Goal: Task Accomplishment & Management: Manage account settings

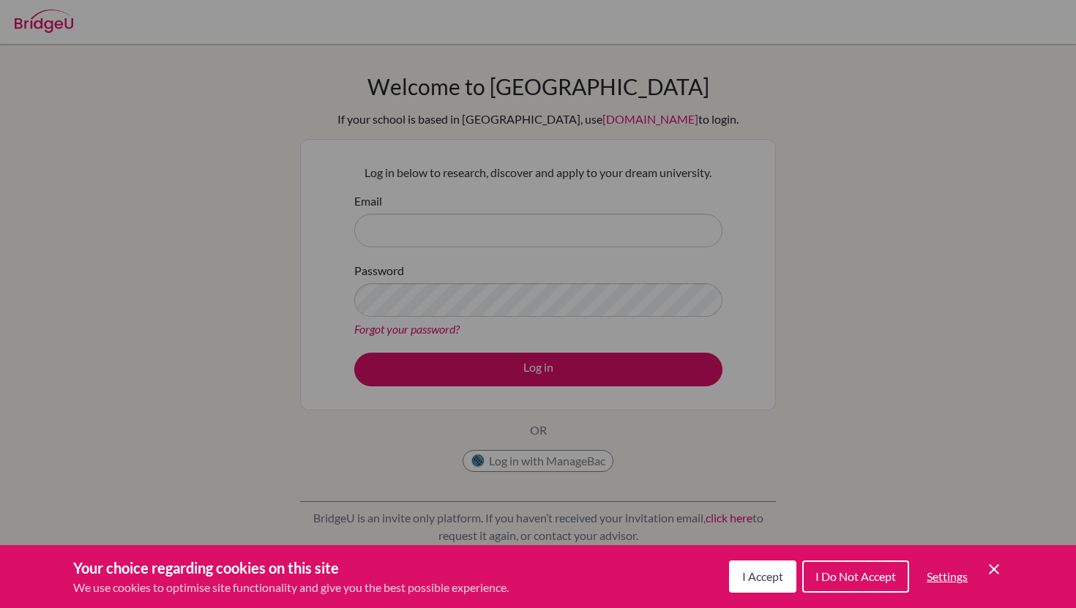
click at [993, 578] on icon "Cookie Control Close Icon" at bounding box center [995, 570] width 18 height 18
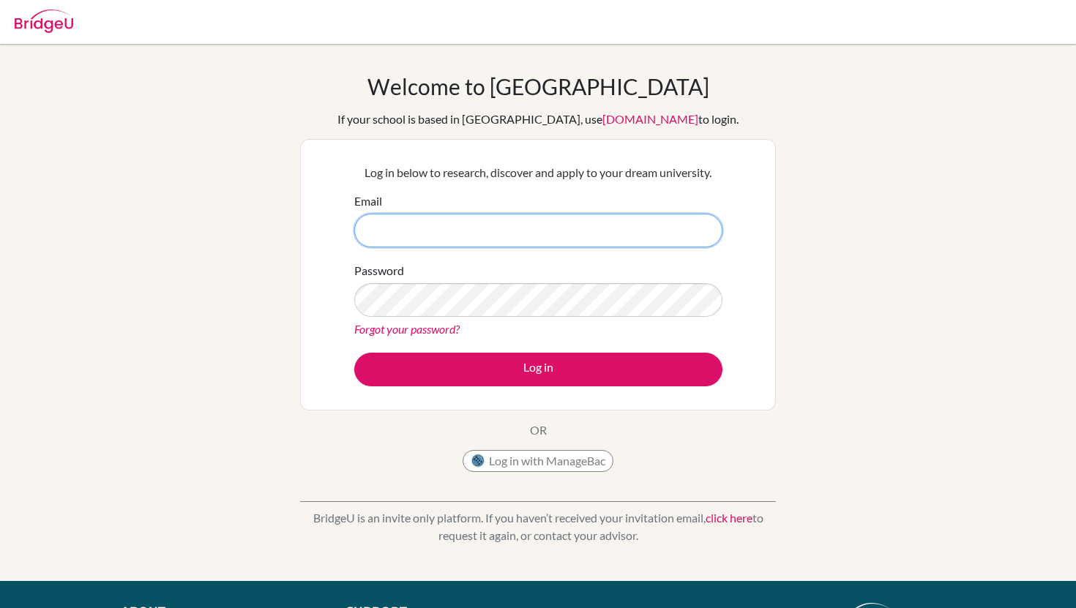
click at [516, 217] on input "Email" at bounding box center [538, 231] width 368 height 34
type input "[EMAIL_ADDRESS][DOMAIN_NAME]"
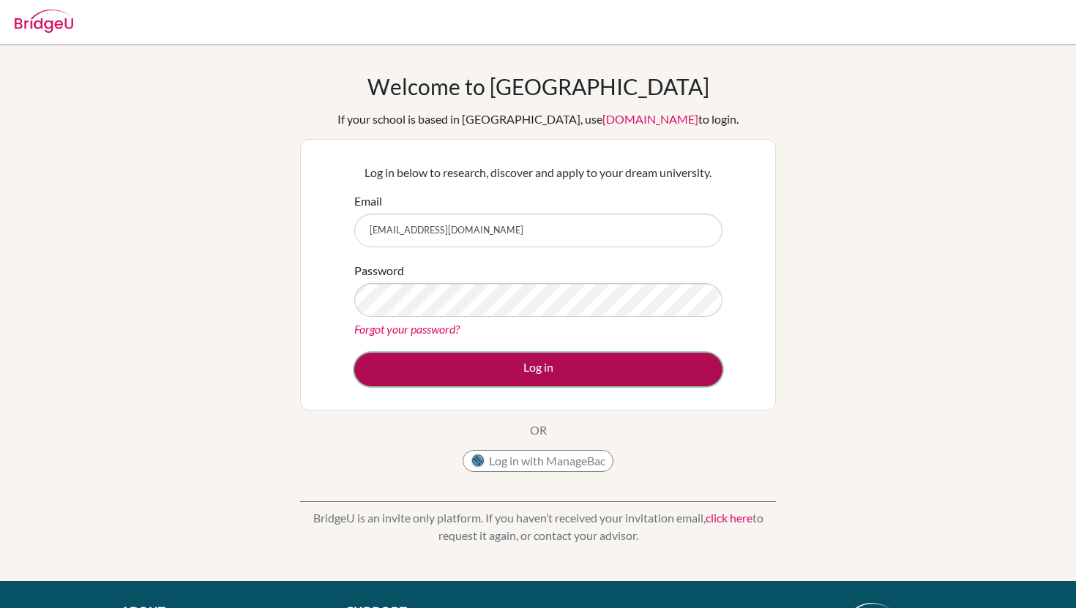
click at [523, 368] on button "Log in" at bounding box center [538, 370] width 368 height 34
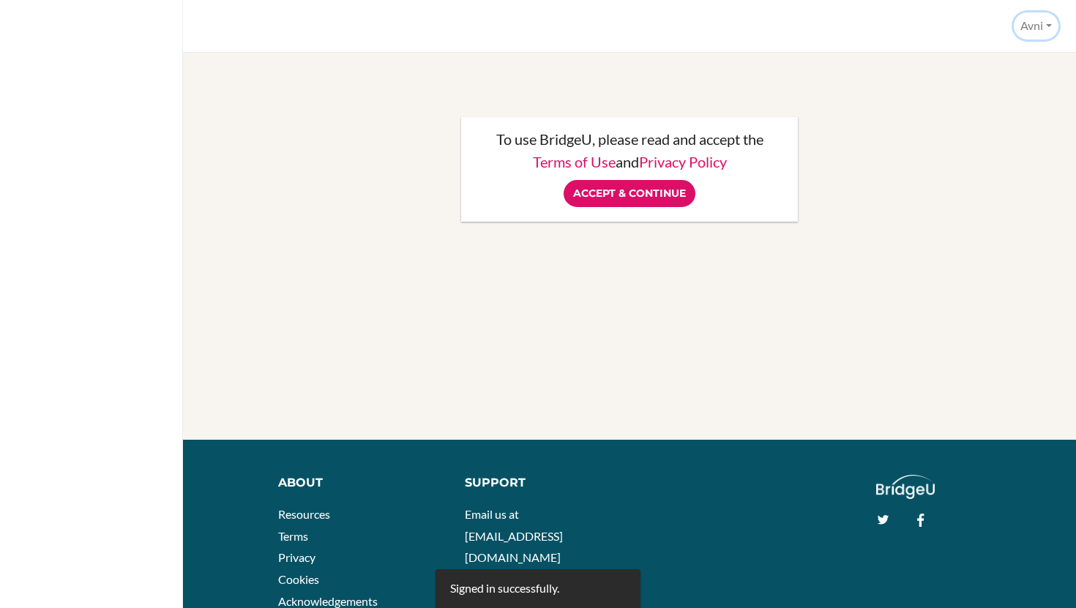
click at [1043, 26] on button "Avni" at bounding box center [1036, 25] width 45 height 27
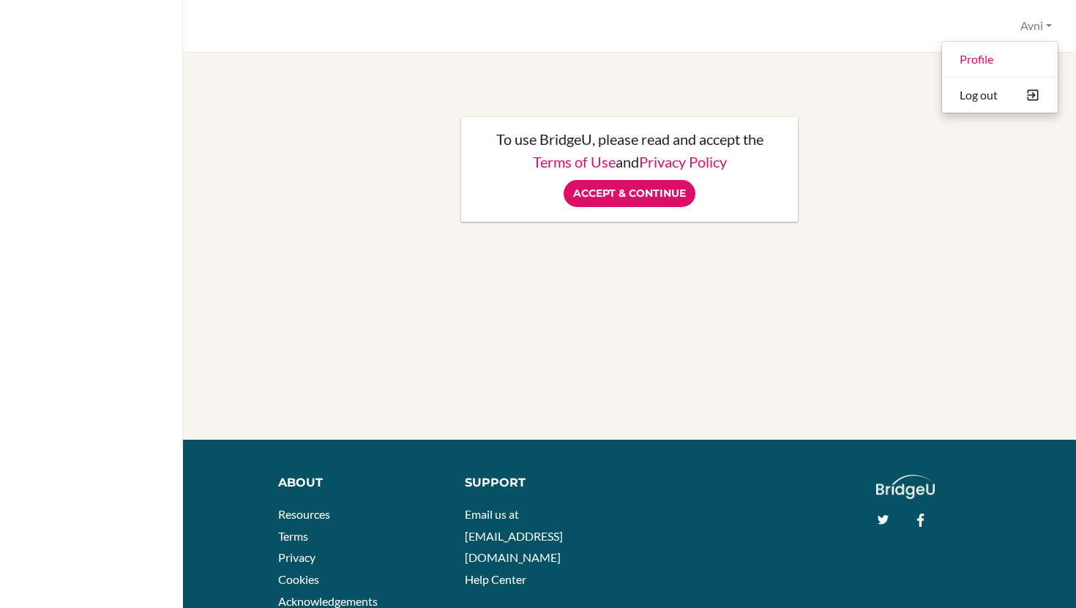
click at [962, 212] on div "To use BridgeU, please read and accept the Terms of Use and Privacy Policy Acce…" at bounding box center [629, 169] width 843 height 105
click at [1035, 26] on button "Avni" at bounding box center [1036, 25] width 45 height 27
click at [980, 59] on link "Profile" at bounding box center [1000, 59] width 116 height 23
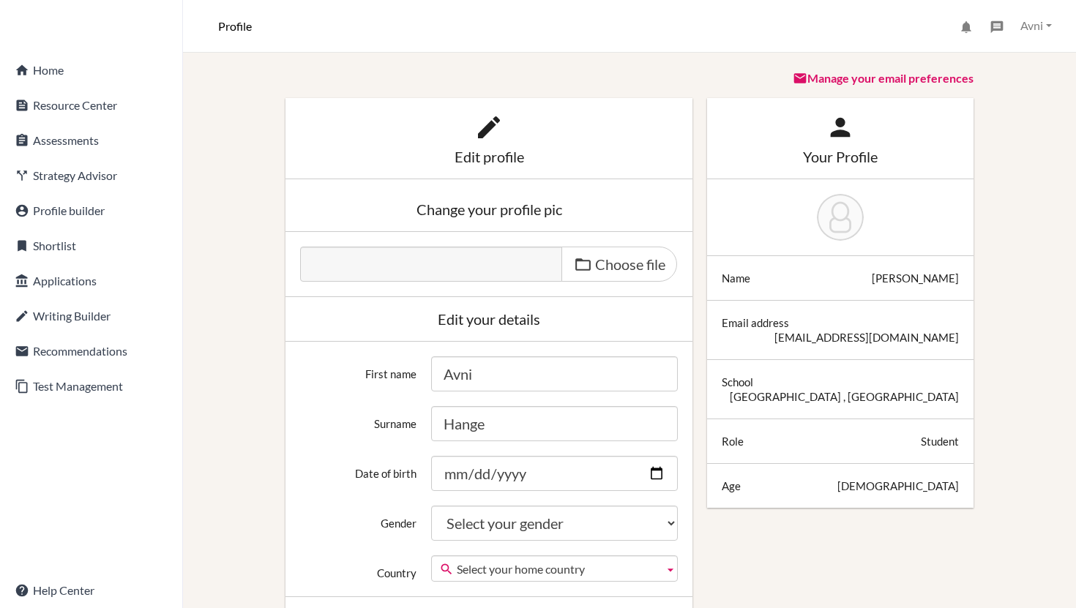
click at [460, 380] on input "Avni" at bounding box center [554, 374] width 247 height 35
type input "Avani"
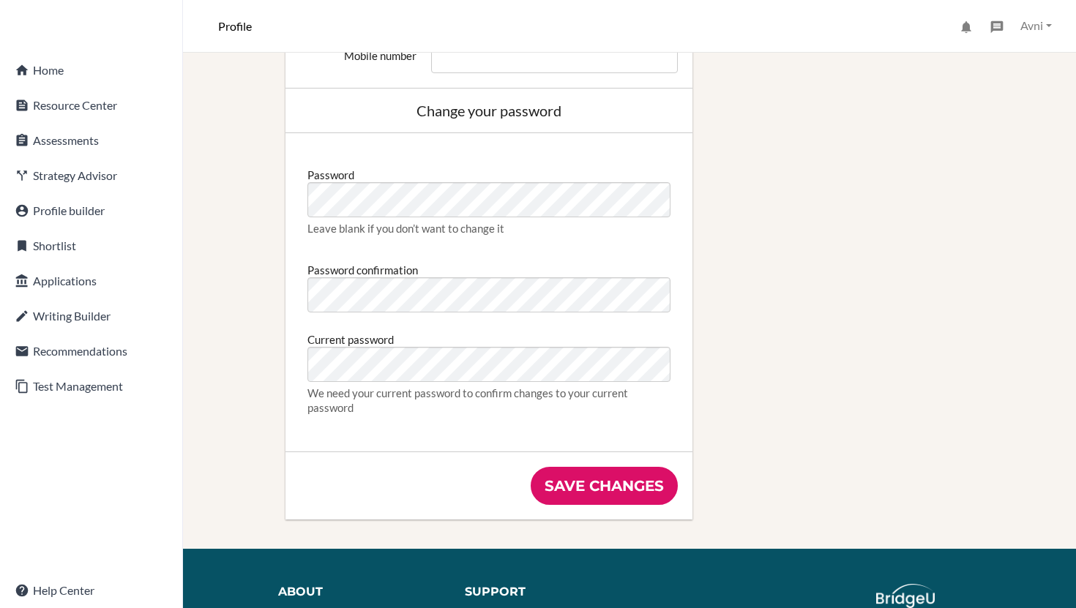
scroll to position [889, 0]
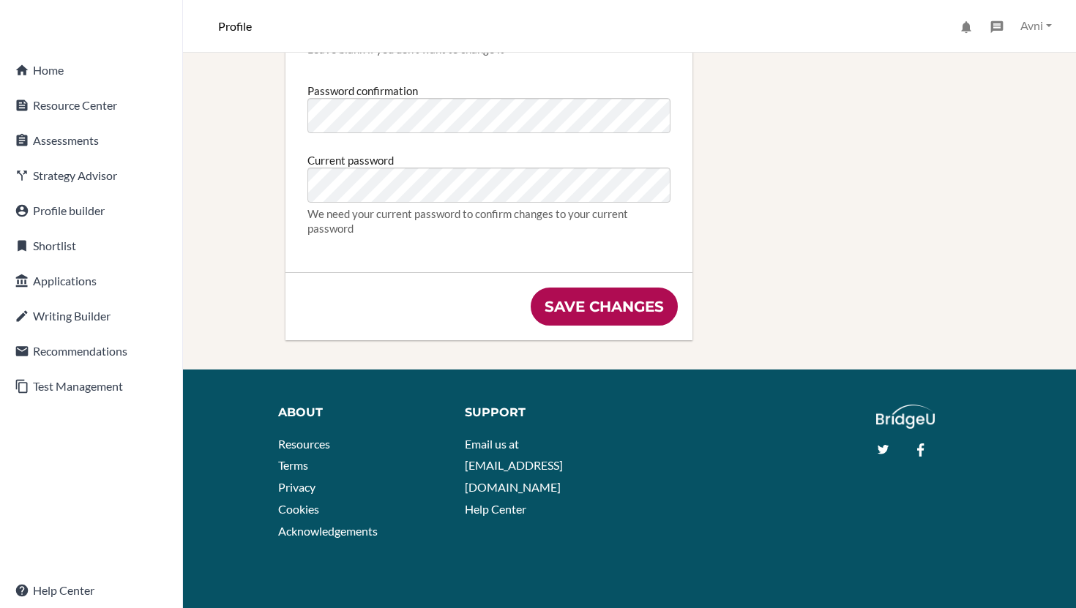
click at [585, 302] on input "Save changes" at bounding box center [604, 307] width 147 height 38
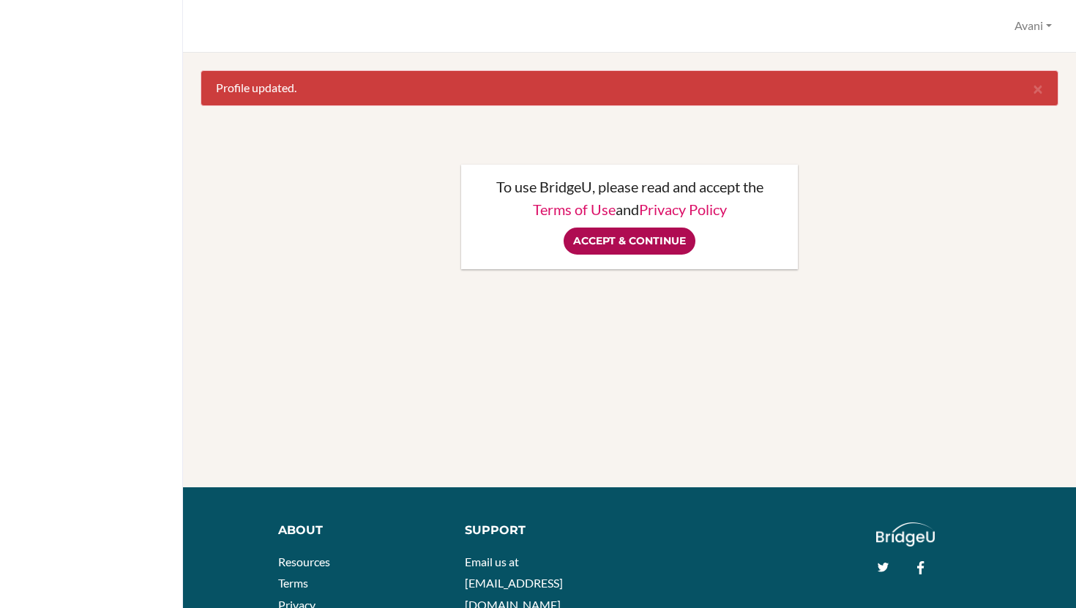
click at [633, 240] on input "Accept & Continue" at bounding box center [630, 241] width 132 height 27
